Goal: Check status: Check status

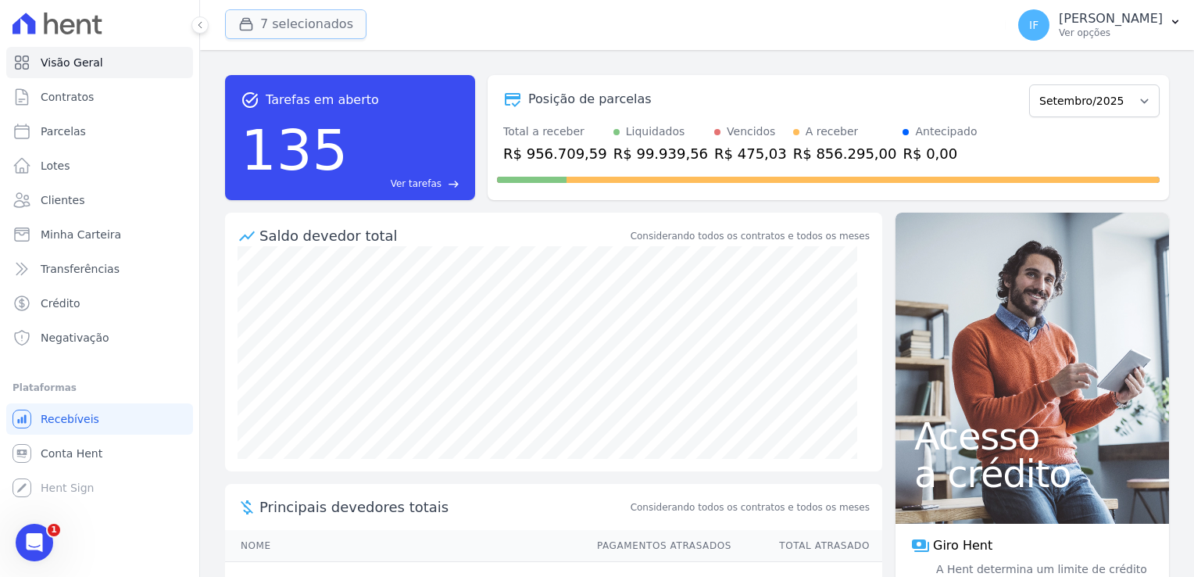
click at [317, 20] on button "7 selecionados" at bounding box center [295, 24] width 141 height 30
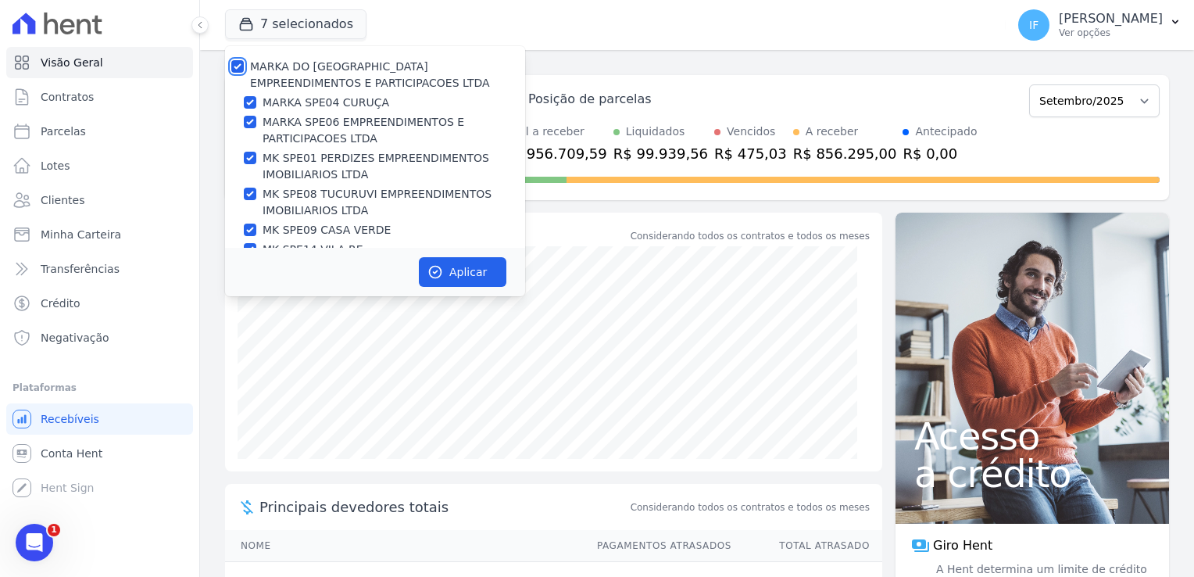
click at [235, 70] on input "MARKA DO [GEOGRAPHIC_DATA] EMPREENDIMENTOS E PARTICIPACOES LTDA" at bounding box center [237, 66] width 13 height 13
checkbox input "false"
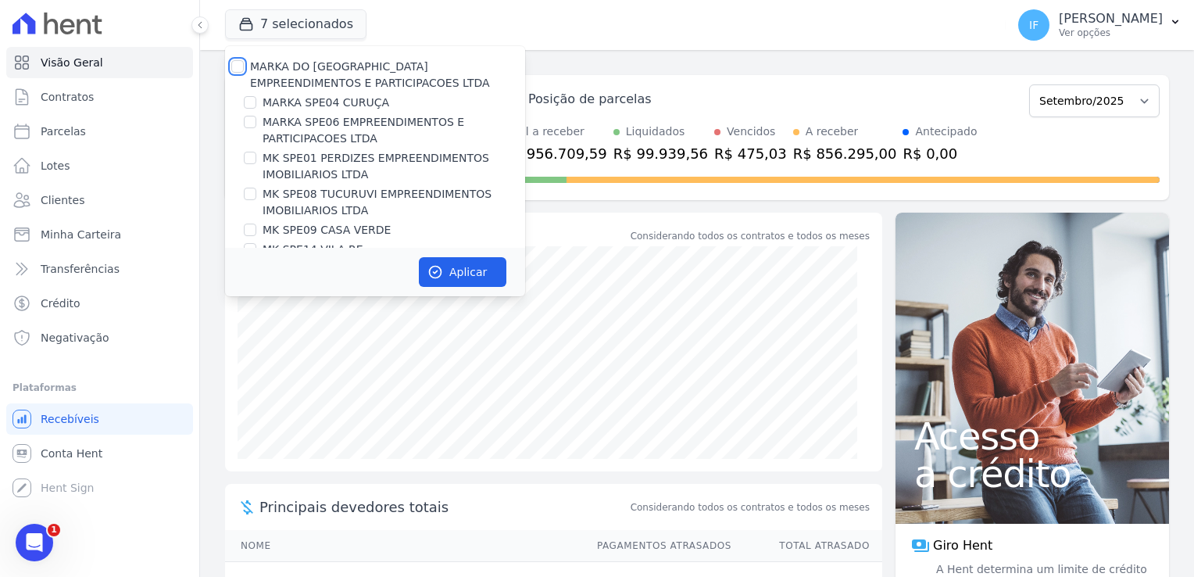
checkbox input "false"
click at [250, 124] on input "MARKA SPE06 EMPREENDIMENTOS E PARTICIPACOES LTDA" at bounding box center [250, 122] width 13 height 13
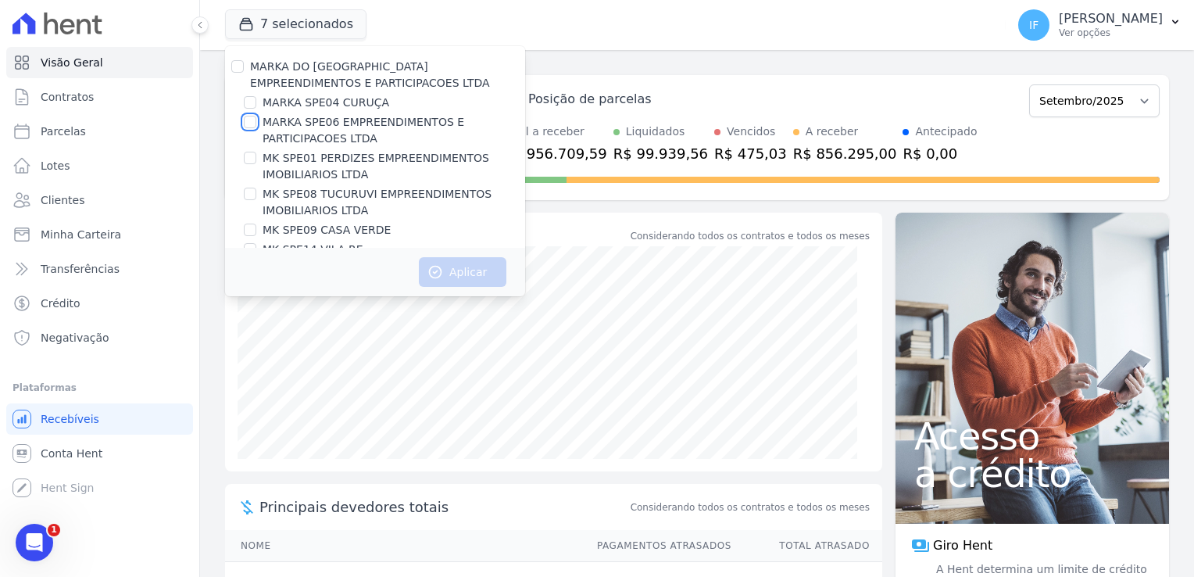
checkbox input "true"
click at [458, 276] on button "Aplicar" at bounding box center [463, 272] width 88 height 30
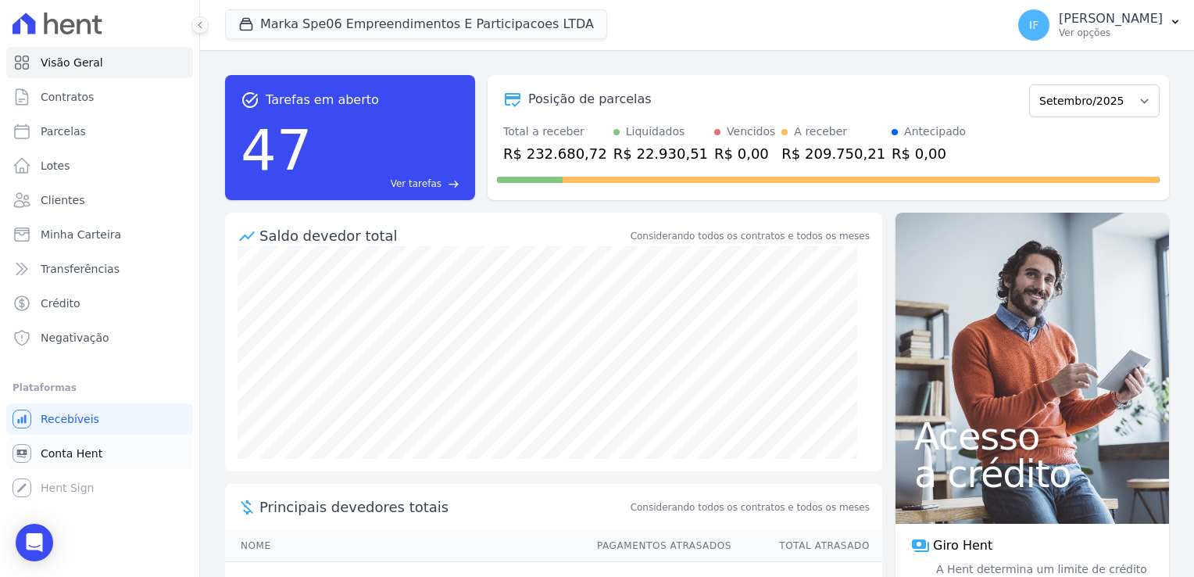
click at [65, 455] on span "Conta Hent" at bounding box center [72, 454] width 62 height 16
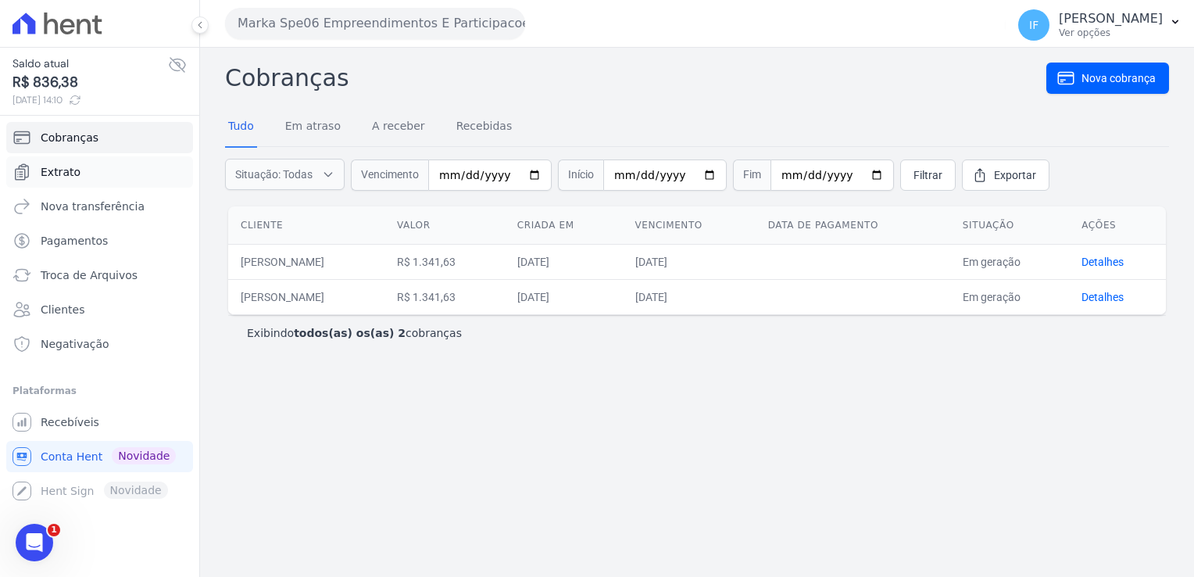
click at [88, 171] on link "Extrato" at bounding box center [99, 171] width 187 height 31
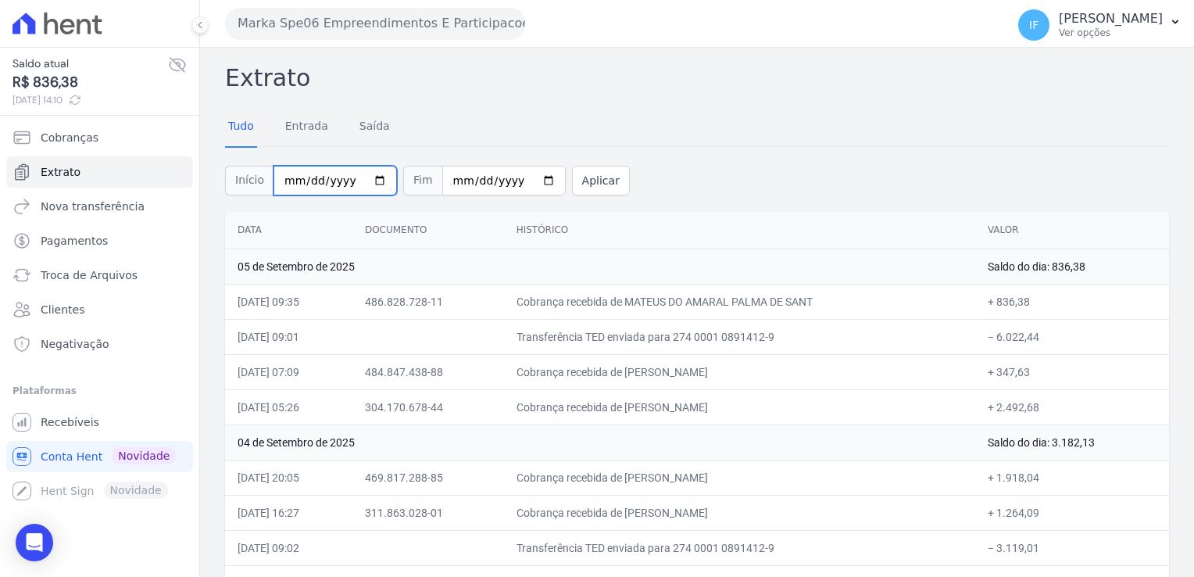
click at [366, 181] on input "2025-09-01" at bounding box center [336, 181] width 124 height 30
type input "[DATE]"
click at [499, 179] on input "[DATE]" at bounding box center [504, 181] width 124 height 30
click at [524, 183] on input "[DATE]" at bounding box center [504, 181] width 124 height 30
type input "[DATE]"
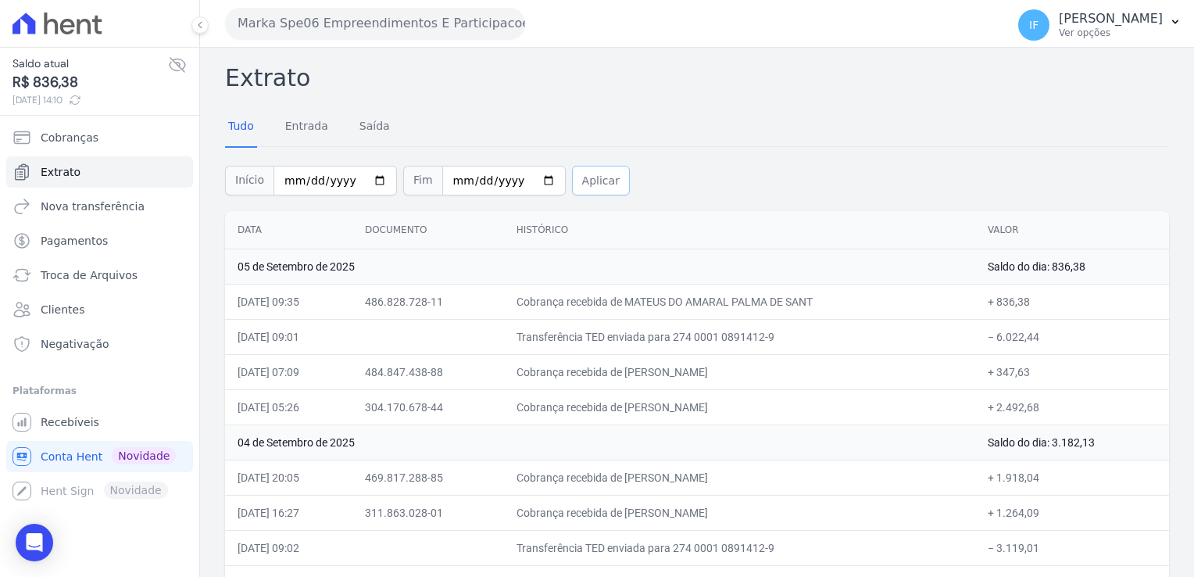
click at [575, 181] on button "Aplicar" at bounding box center [601, 181] width 58 height 30
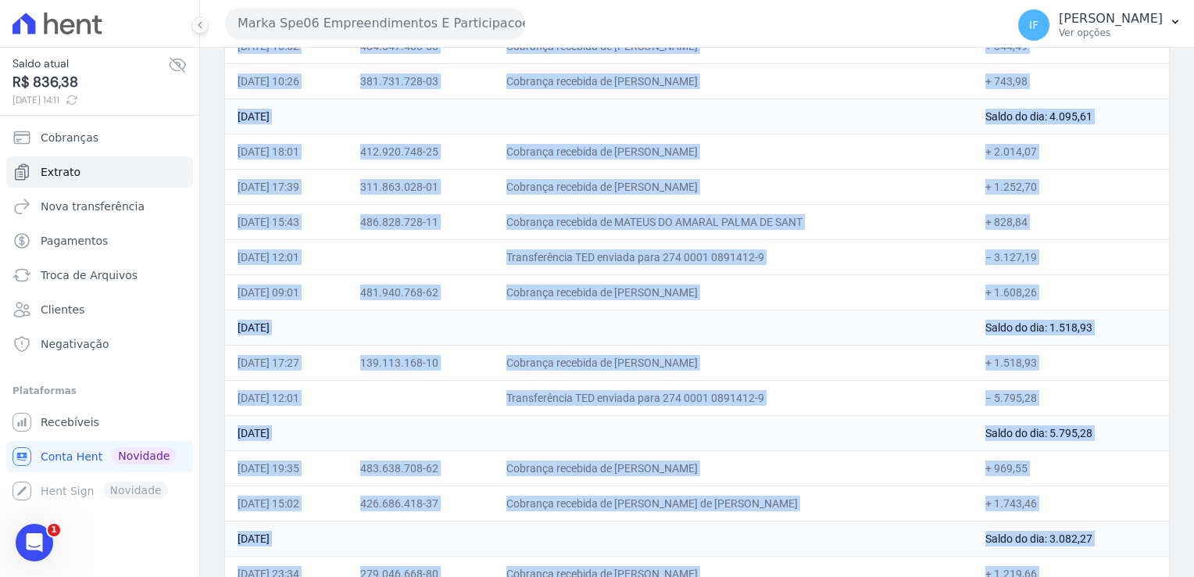
scroll to position [4865, 0]
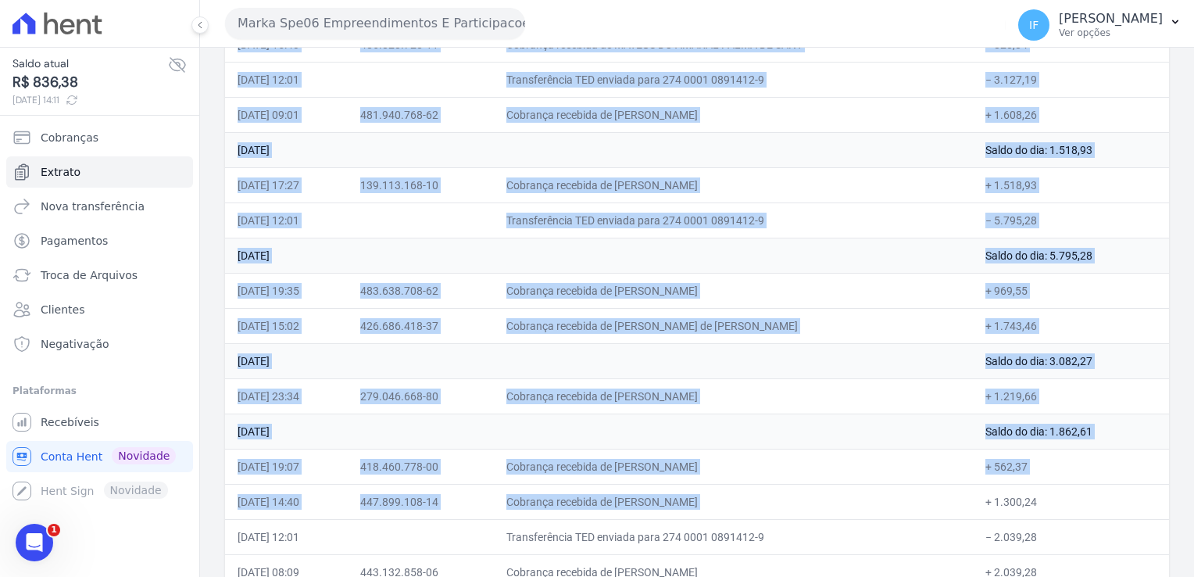
drag, startPoint x: 225, startPoint y: 65, endPoint x: 1081, endPoint y: 539, distance: 978.3
drag, startPoint x: 1081, startPoint y: 539, endPoint x: 1003, endPoint y: 402, distance: 157.6
copy div "Loremip Dolo Sitamet Conse Adipis Eli Seddoei Temp Incididun Utlaboree Dolor 35…"
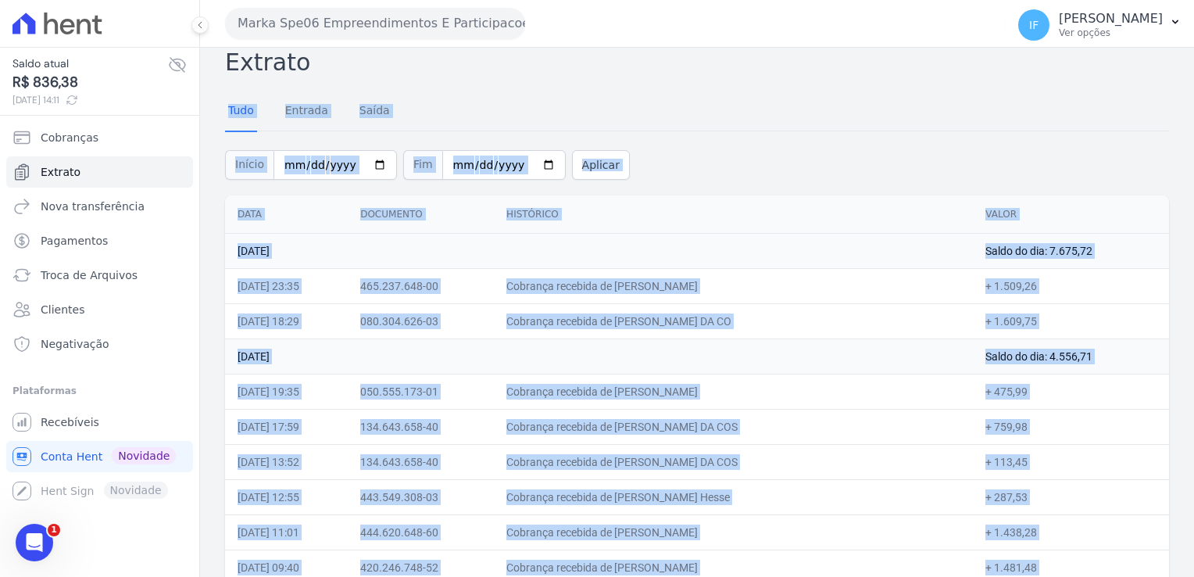
scroll to position [0, 0]
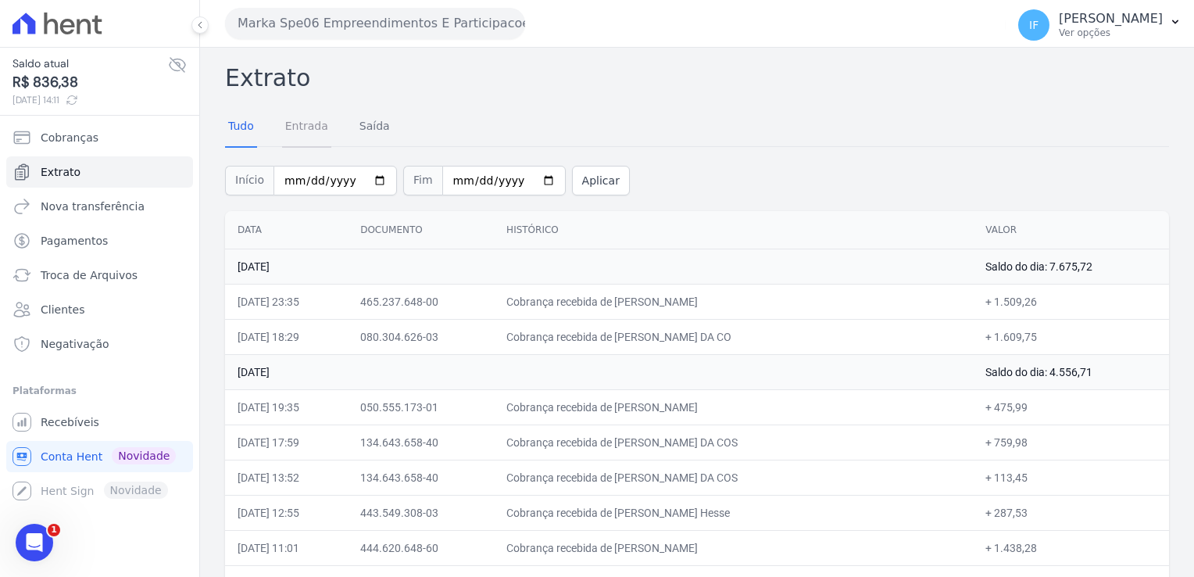
click at [312, 127] on link "Entrada" at bounding box center [306, 127] width 49 height 41
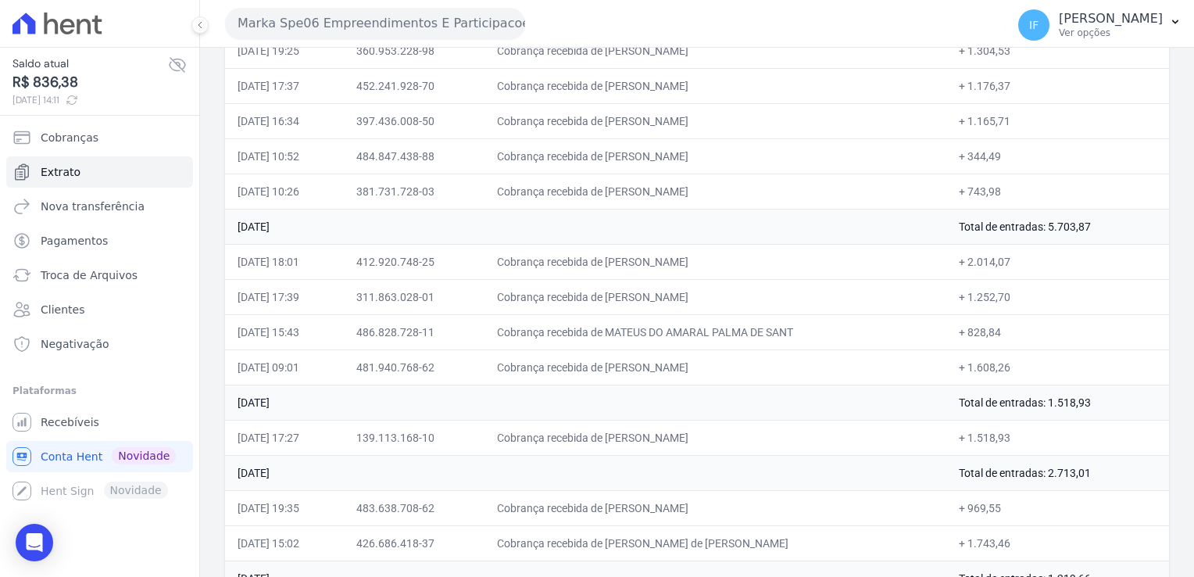
scroll to position [4235, 0]
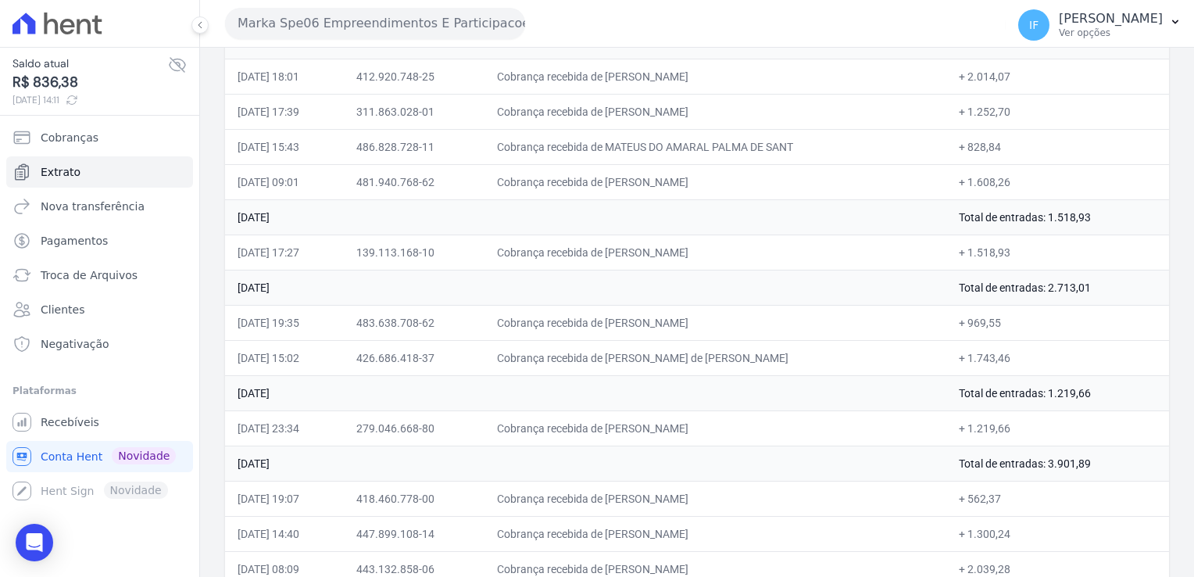
drag, startPoint x: 225, startPoint y: 58, endPoint x: 1069, endPoint y: 572, distance: 988.6
copy div "Extrato Tudo Entrada Saída Início Fim Aplicar"
click at [1059, 20] on p "[PERSON_NAME]" at bounding box center [1111, 19] width 104 height 16
click at [1060, 27] on p "Ver opções" at bounding box center [1111, 33] width 104 height 13
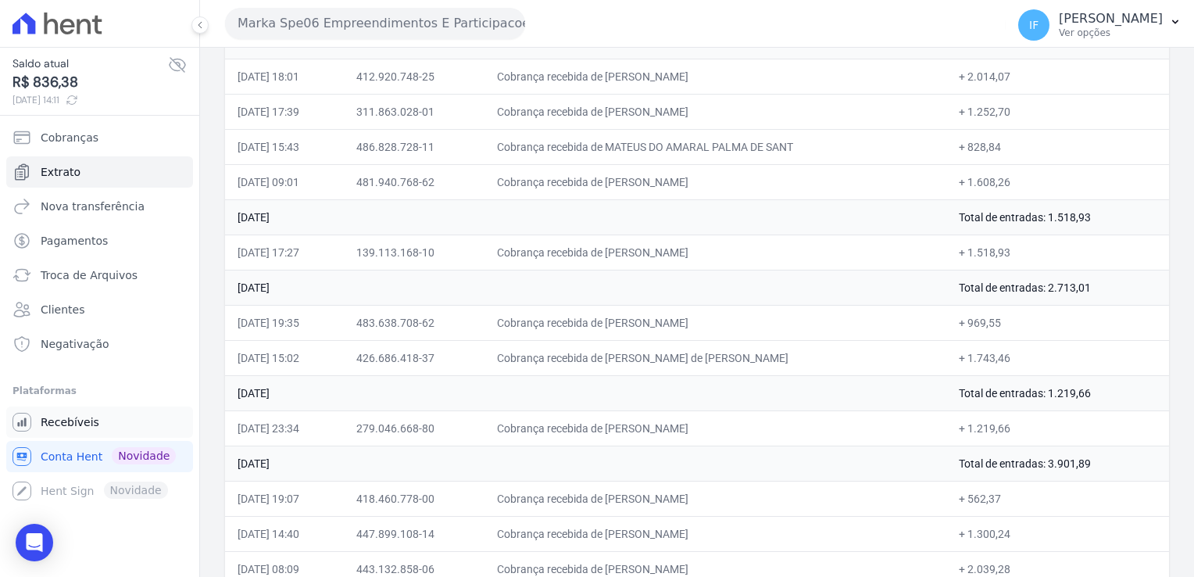
click at [75, 420] on span "Recebíveis" at bounding box center [70, 422] width 59 height 16
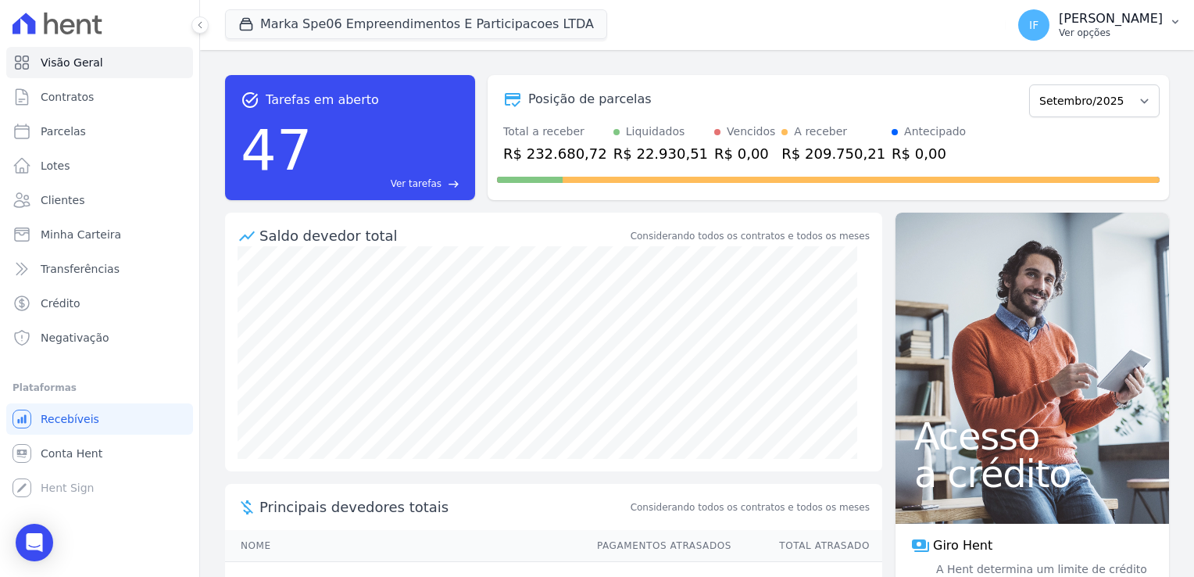
click at [1059, 30] on p "Ver opções" at bounding box center [1111, 33] width 104 height 13
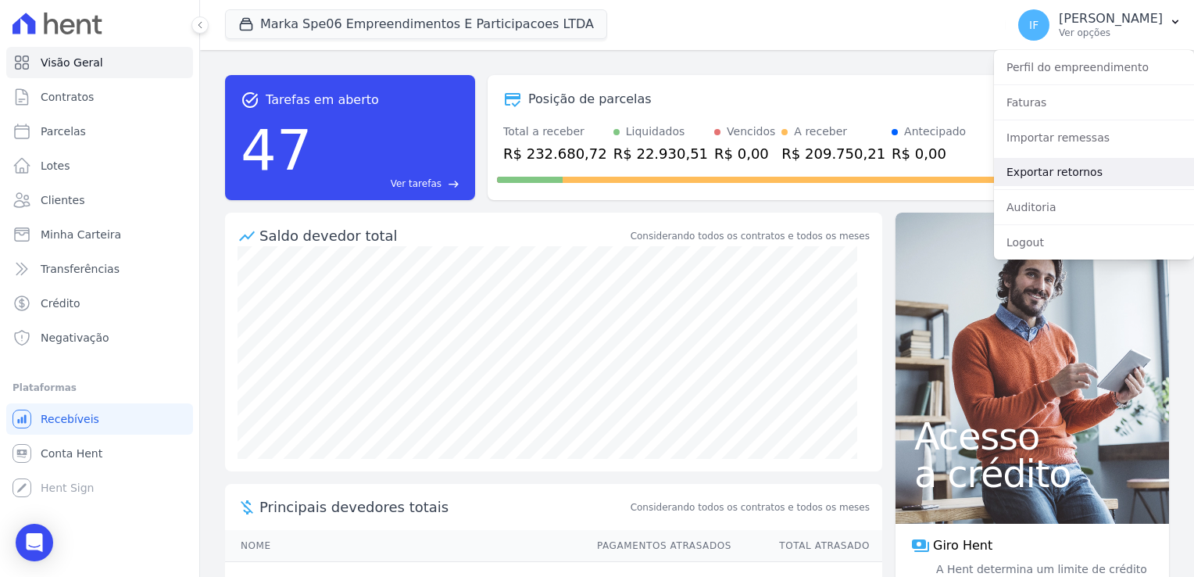
click at [1047, 174] on link "Exportar retornos" at bounding box center [1094, 172] width 200 height 28
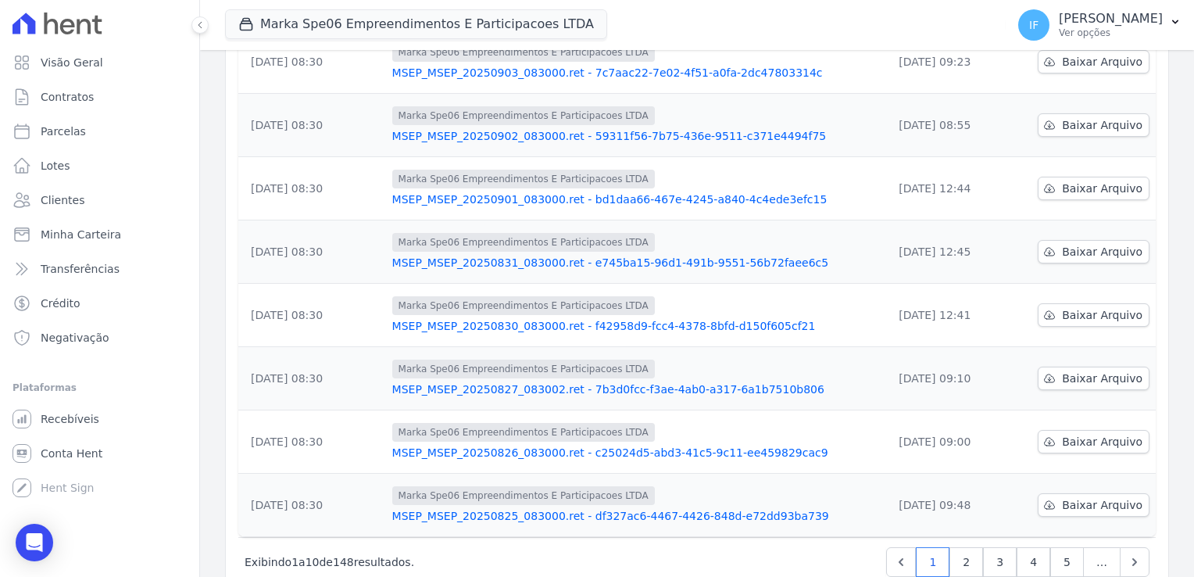
scroll to position [408, 0]
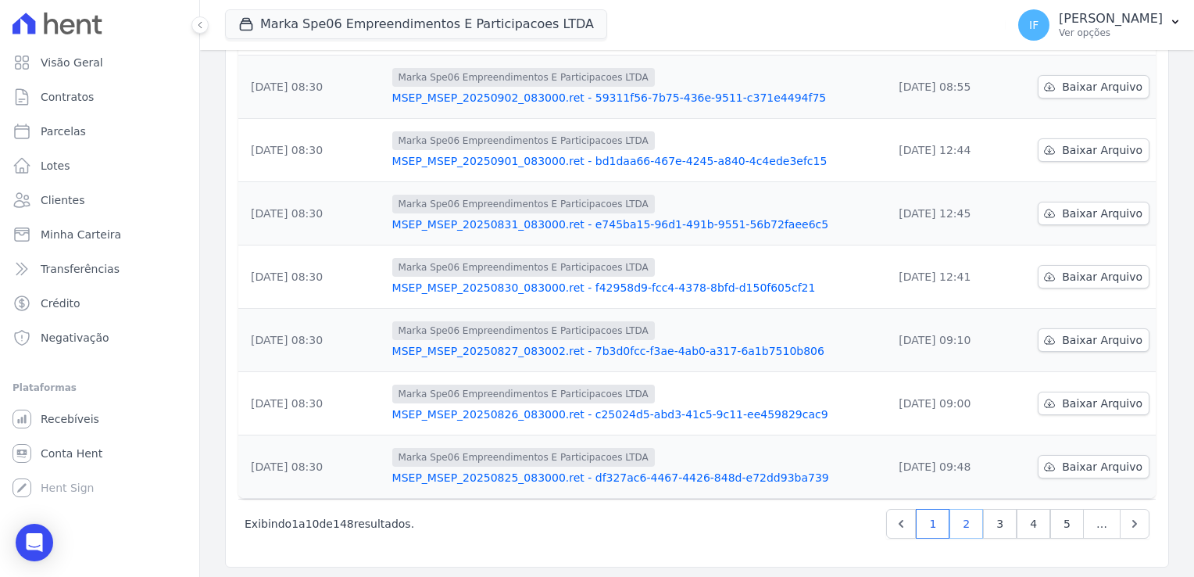
click at [963, 525] on link "2" at bounding box center [967, 524] width 34 height 30
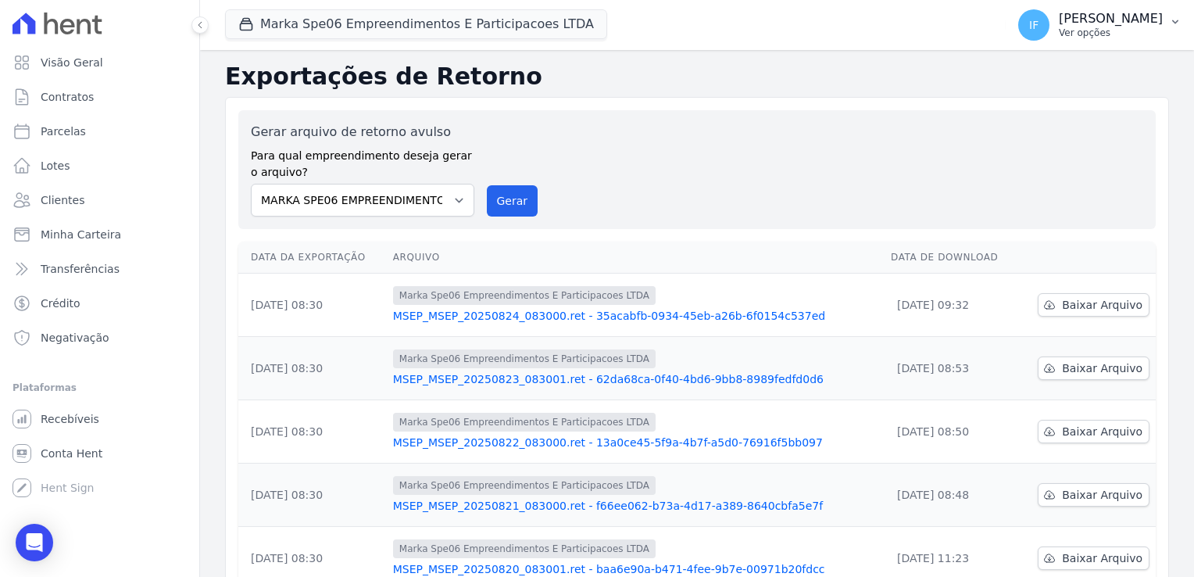
click at [1059, 23] on p "[PERSON_NAME]" at bounding box center [1111, 19] width 104 height 16
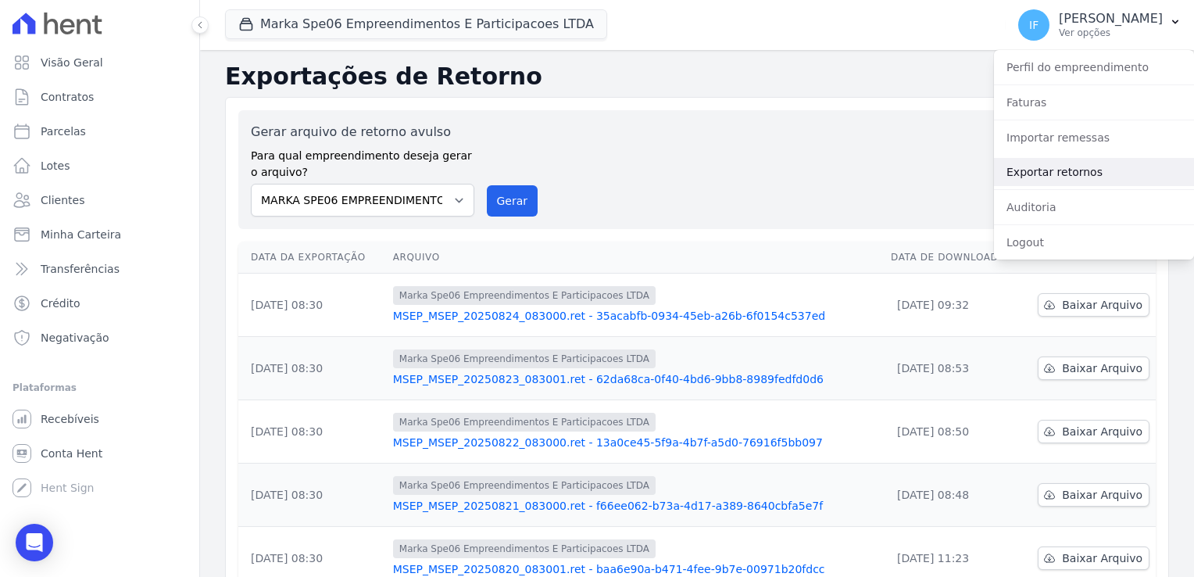
click at [1054, 167] on link "Exportar retornos" at bounding box center [1094, 172] width 200 height 28
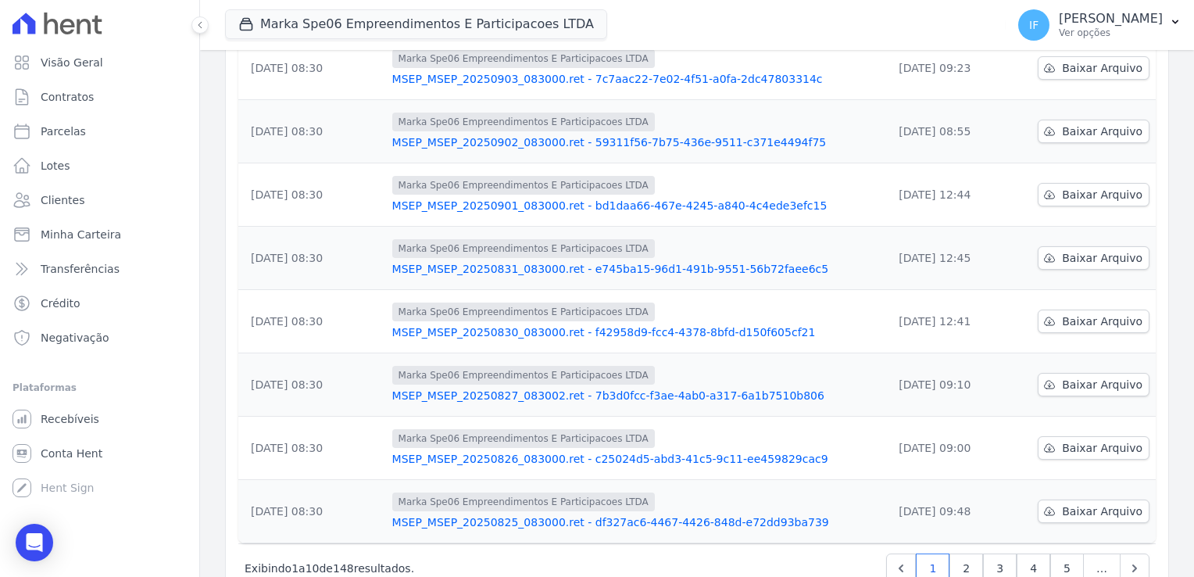
scroll to position [391, 0]
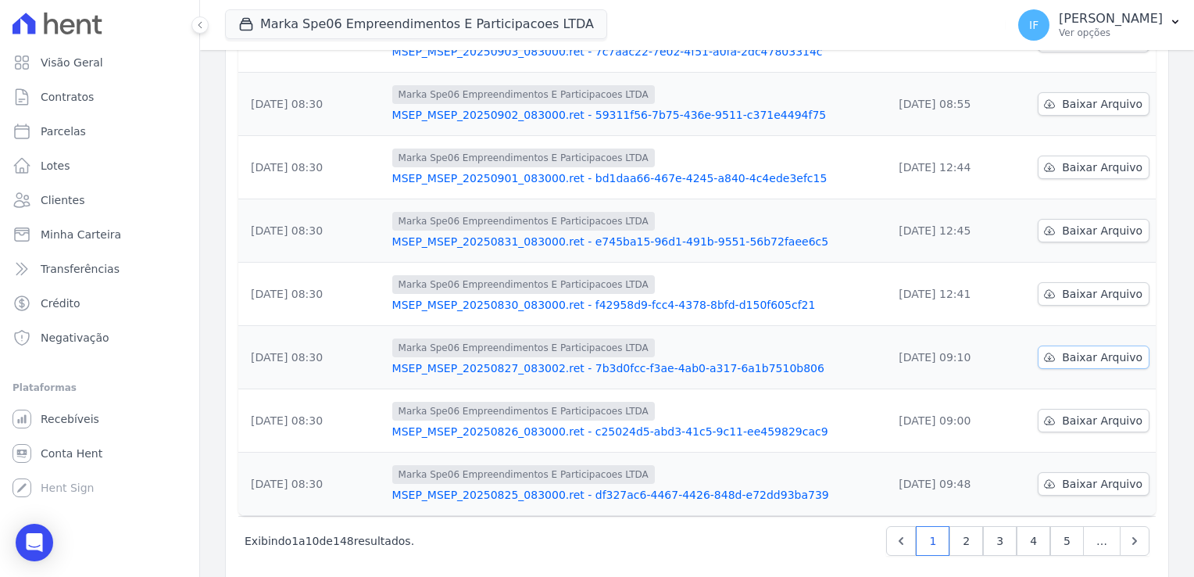
click at [1101, 359] on span "Baixar Arquivo" at bounding box center [1102, 357] width 81 height 16
click at [1074, 289] on span "Baixar Arquivo" at bounding box center [1102, 294] width 81 height 16
click at [76, 98] on span "Contratos" at bounding box center [67, 97] width 53 height 16
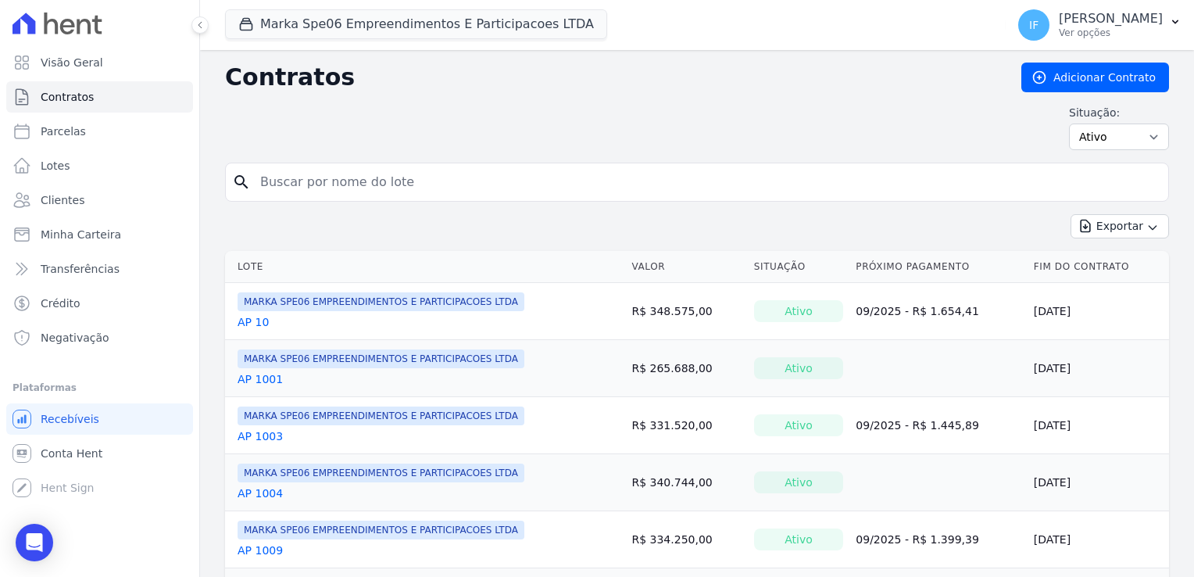
click at [288, 181] on input "search" at bounding box center [706, 181] width 911 height 31
type input "403"
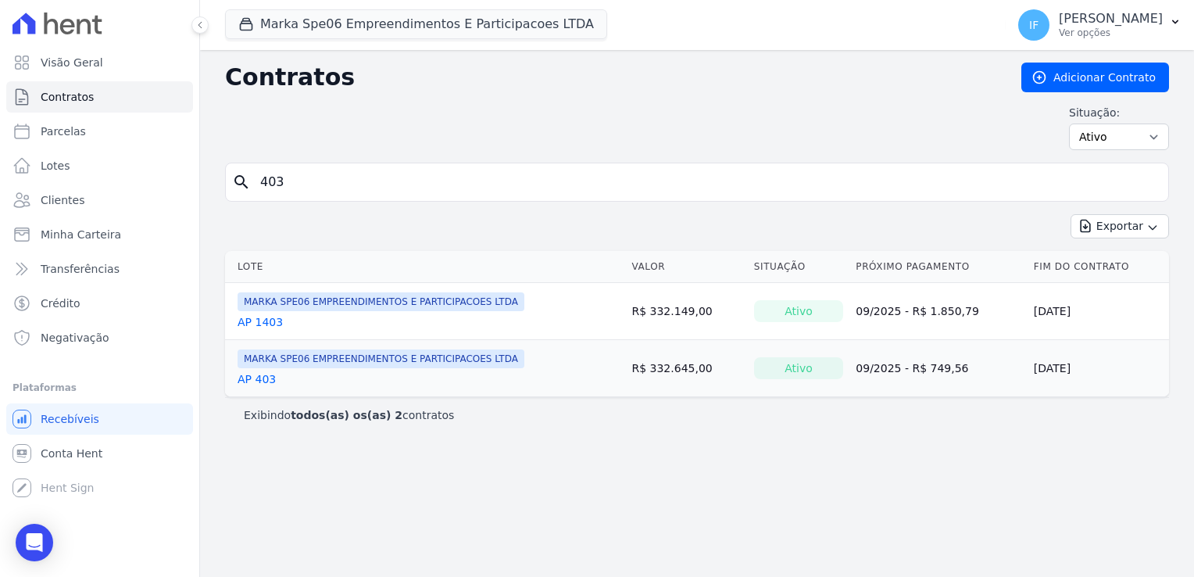
click at [250, 379] on link "AP 403" at bounding box center [257, 379] width 38 height 16
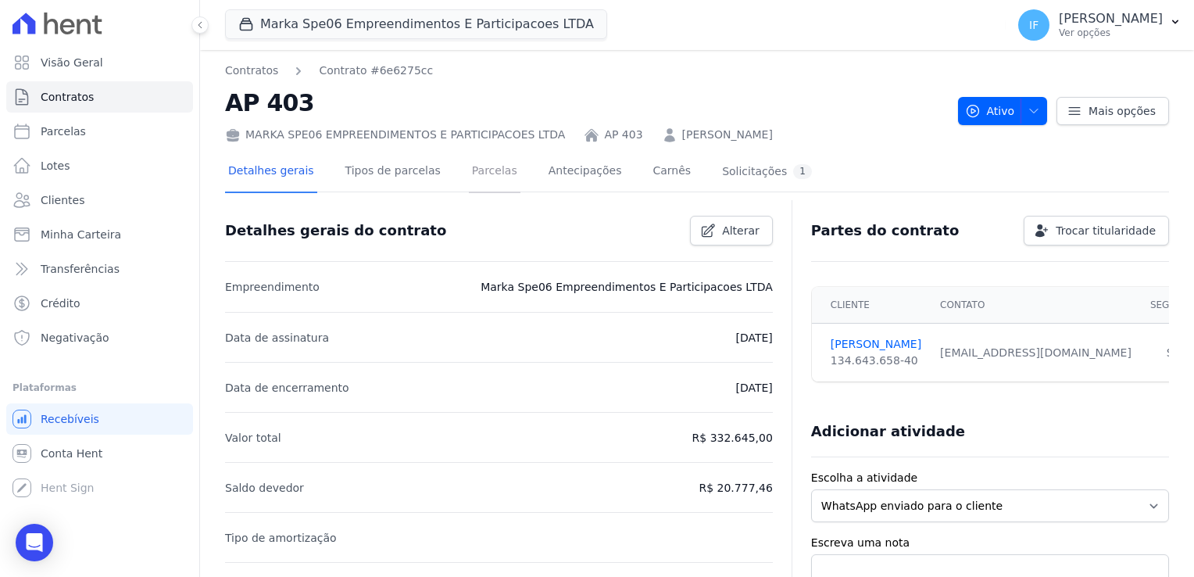
click at [469, 170] on link "Parcelas" at bounding box center [495, 172] width 52 height 41
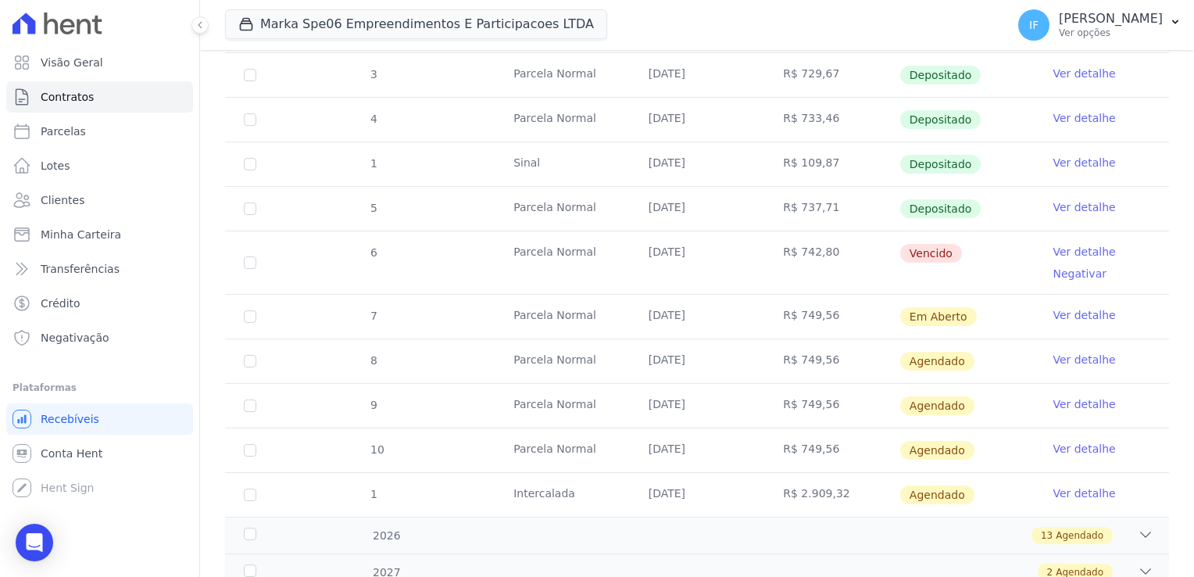
scroll to position [422, 0]
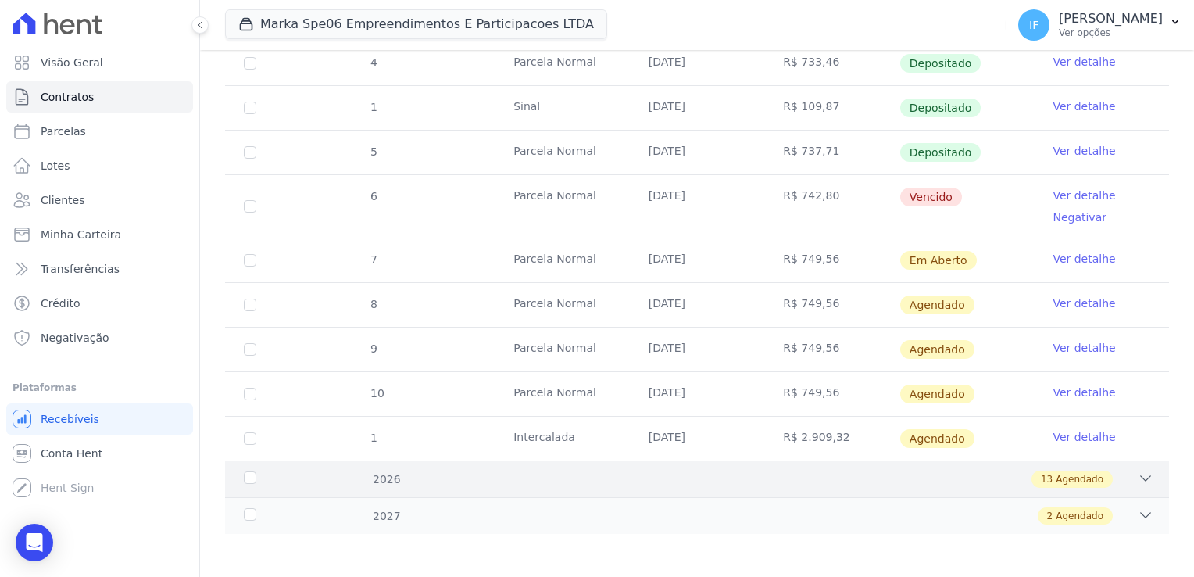
click at [1103, 473] on div "13 Agendado" at bounding box center [743, 479] width 821 height 17
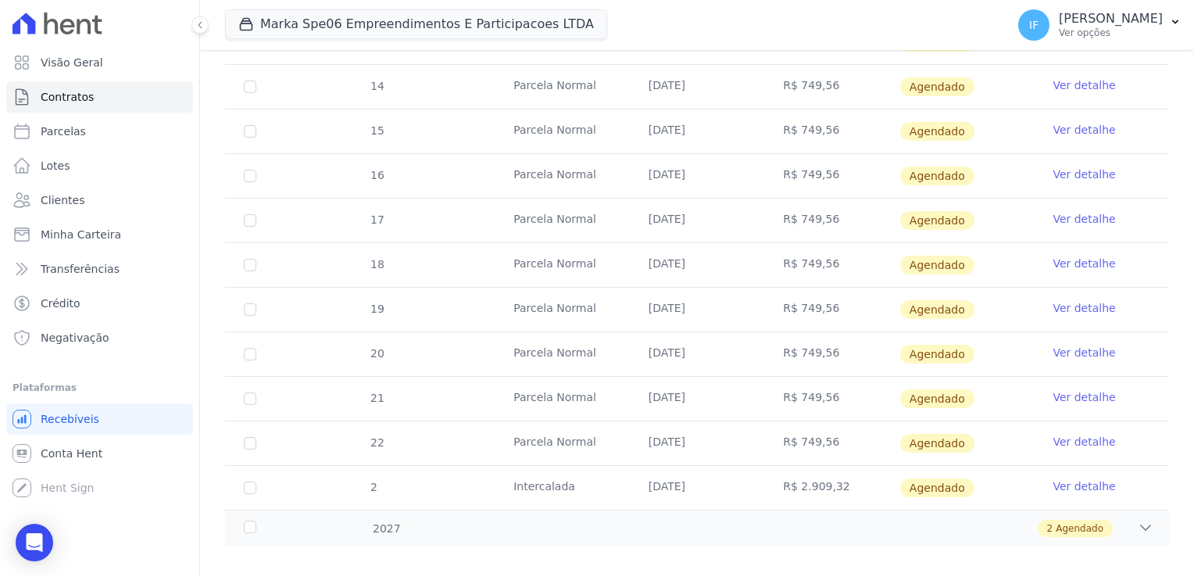
scroll to position [1000, 0]
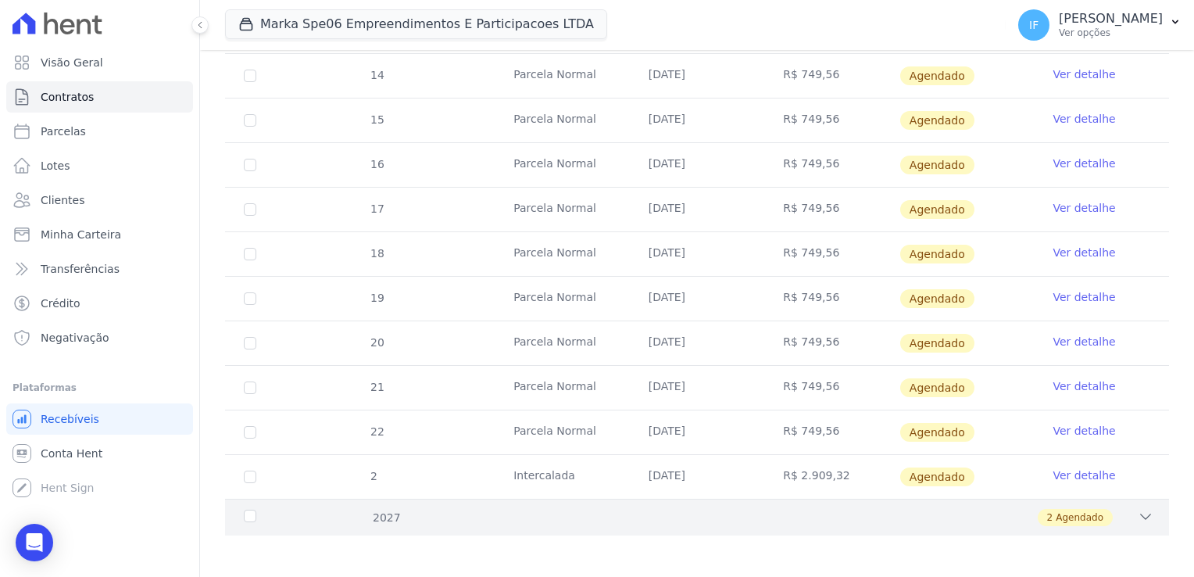
click at [1138, 509] on icon at bounding box center [1146, 517] width 16 height 16
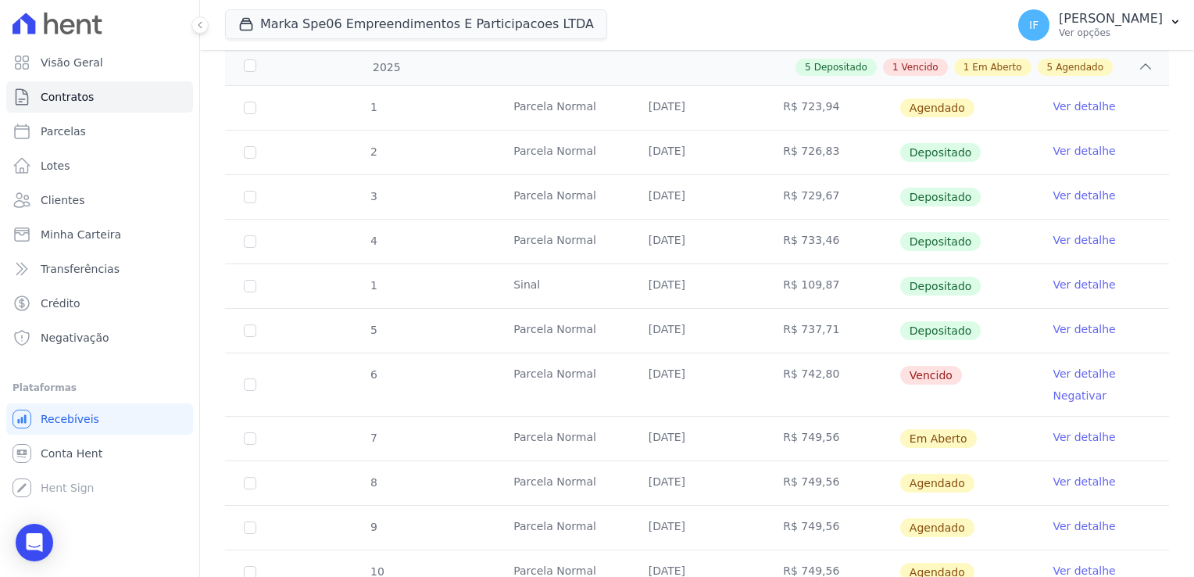
scroll to position [228, 0]
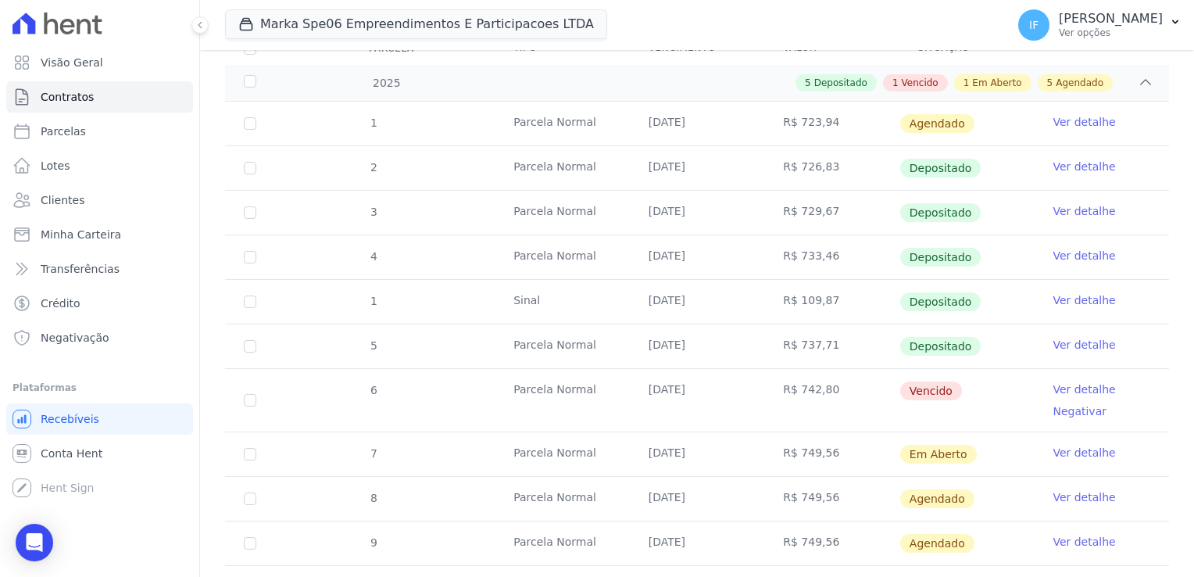
click at [1069, 340] on link "Ver detalhe" at bounding box center [1084, 345] width 63 height 16
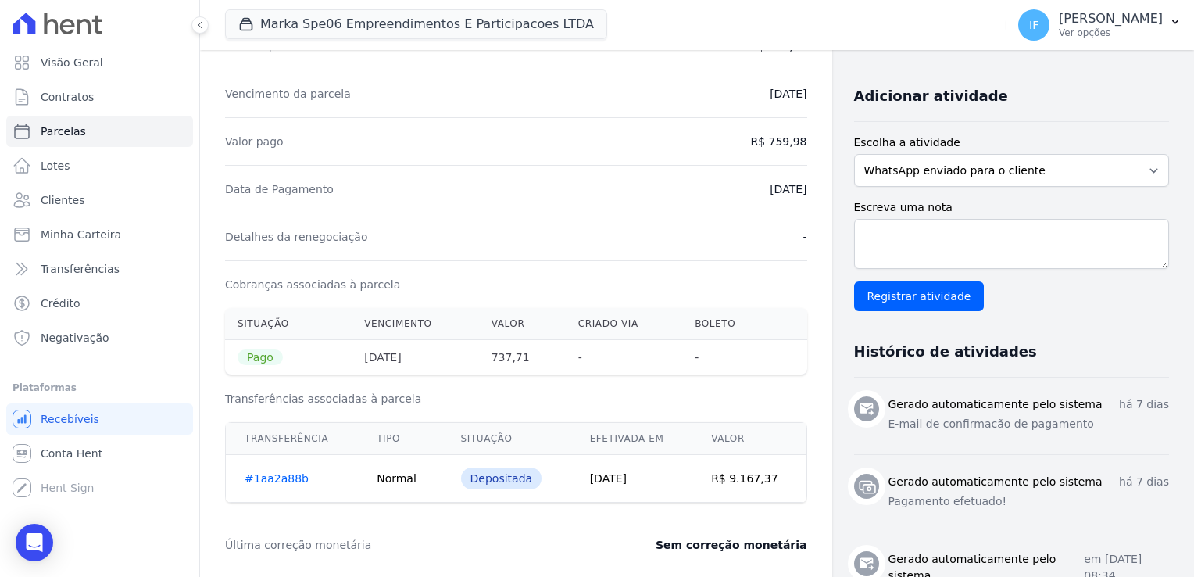
scroll to position [313, 0]
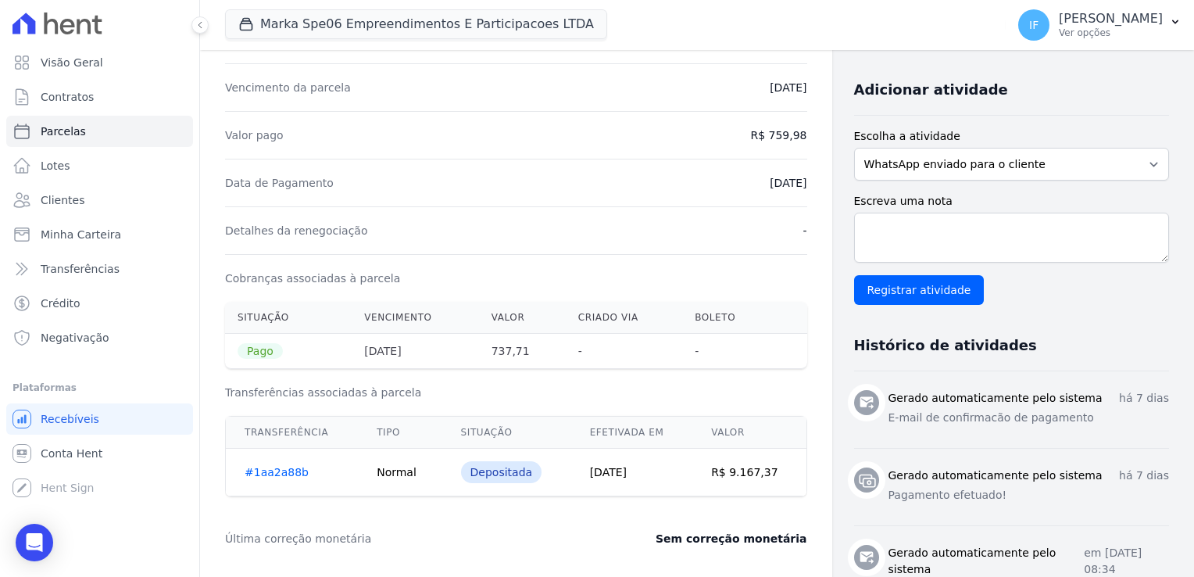
drag, startPoint x: 739, startPoint y: 186, endPoint x: 811, endPoint y: 183, distance: 71.2
click at [811, 183] on div "Contratos Contrato #6e6275cc [GEOGRAPHIC_DATA] Parcela #5 [GEOGRAPHIC_DATA] #5 …" at bounding box center [516, 584] width 632 height 1694
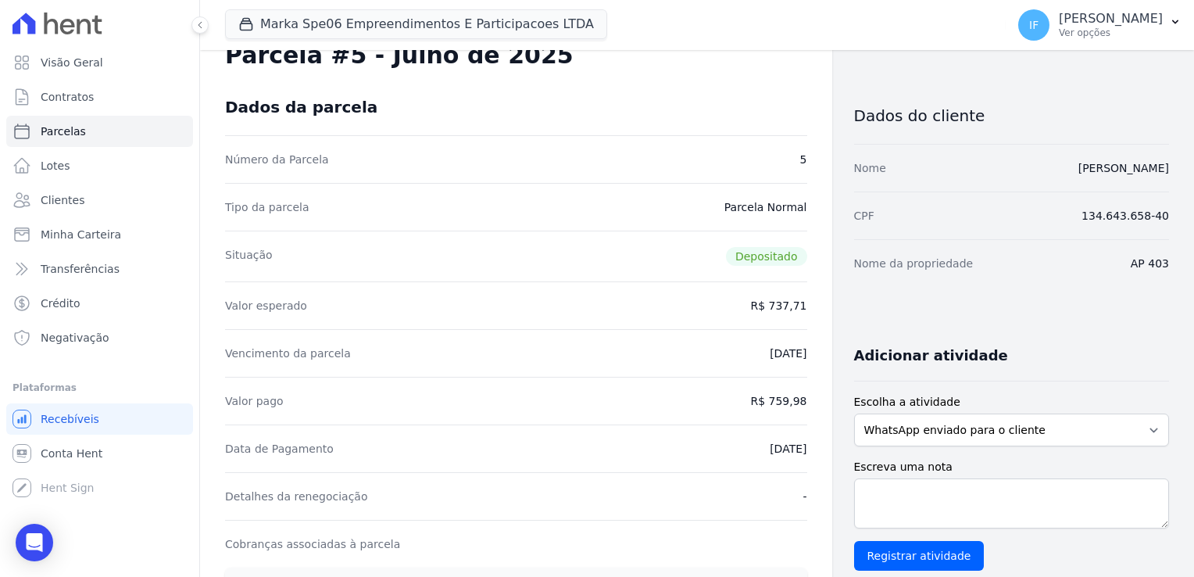
scroll to position [0, 0]
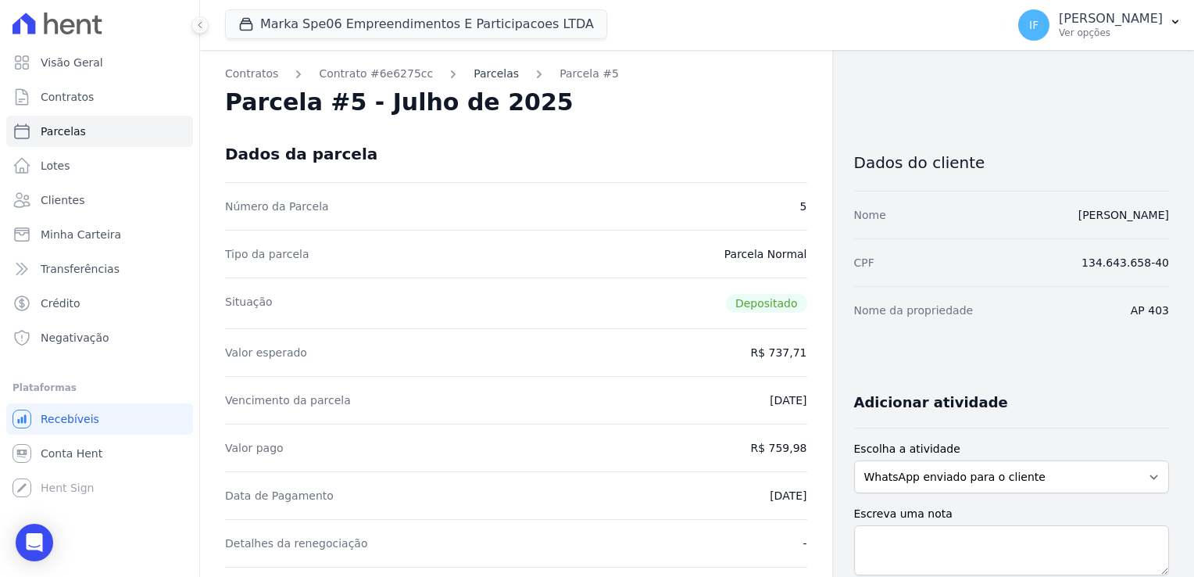
click at [474, 77] on link "Parcelas" at bounding box center [496, 74] width 45 height 16
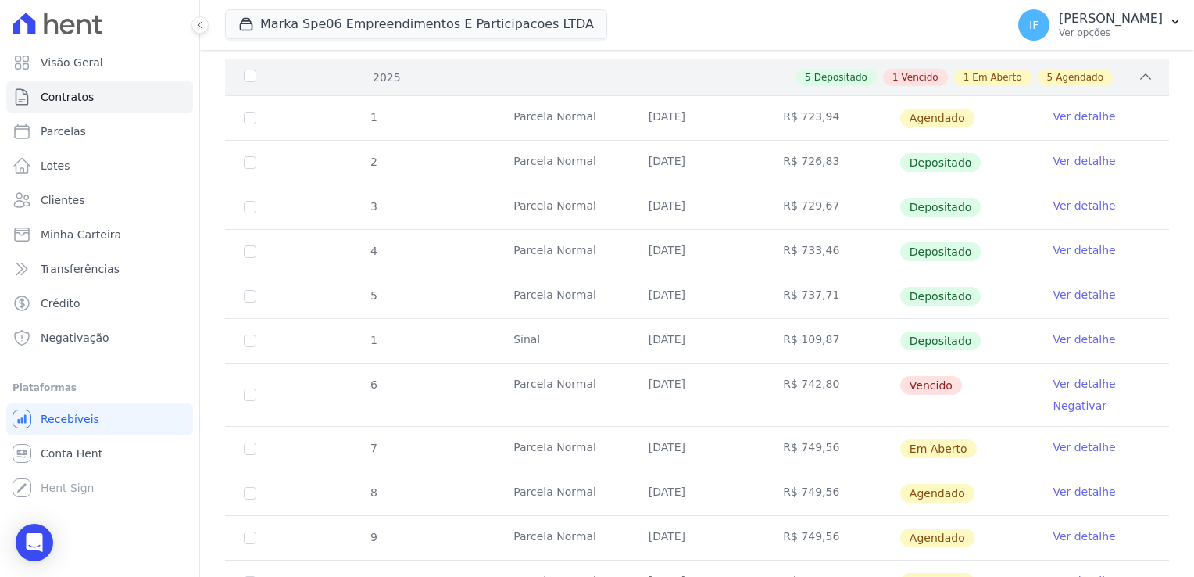
scroll to position [235, 0]
drag, startPoint x: 786, startPoint y: 338, endPoint x: 932, endPoint y: 339, distance: 145.4
click at [932, 339] on tr "1 [GEOGRAPHIC_DATA] [DATE] R$ 109,87 Depositado Ver detalhe" at bounding box center [697, 339] width 944 height 45
click at [1065, 339] on link "Ver detalhe" at bounding box center [1084, 339] width 63 height 16
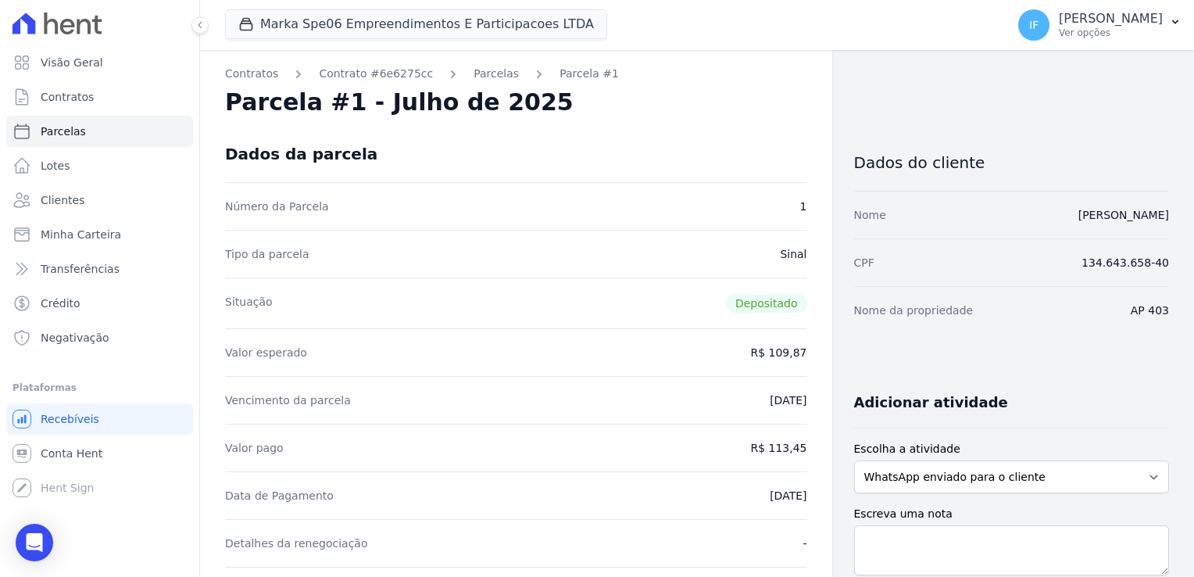
scroll to position [78, 0]
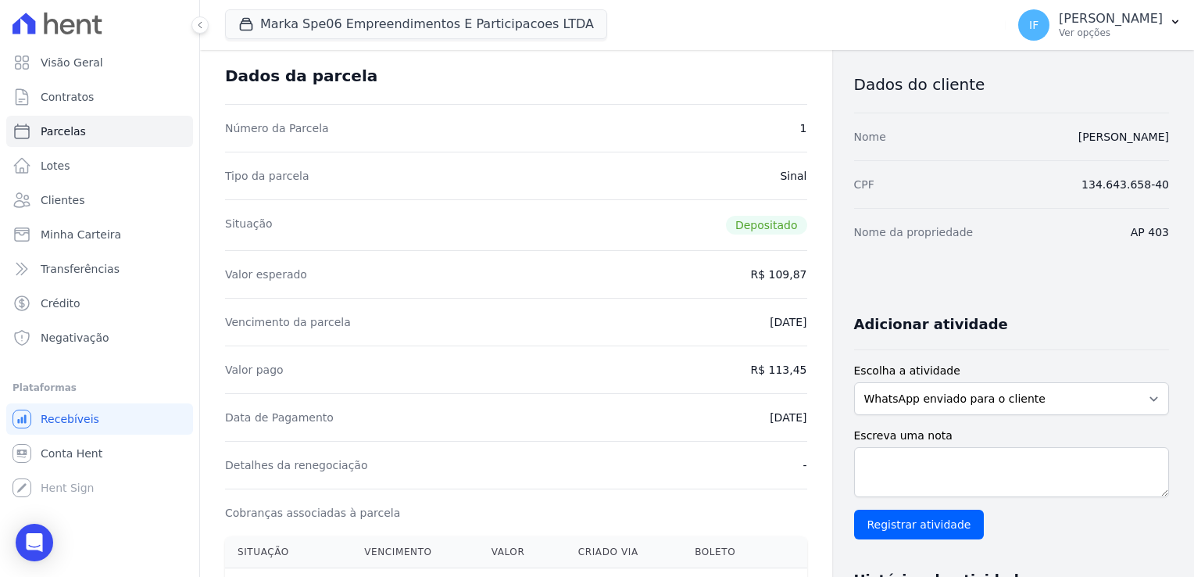
drag, startPoint x: 738, startPoint y: 363, endPoint x: 800, endPoint y: 371, distance: 62.2
